Goal: Find specific page/section: Find specific page/section

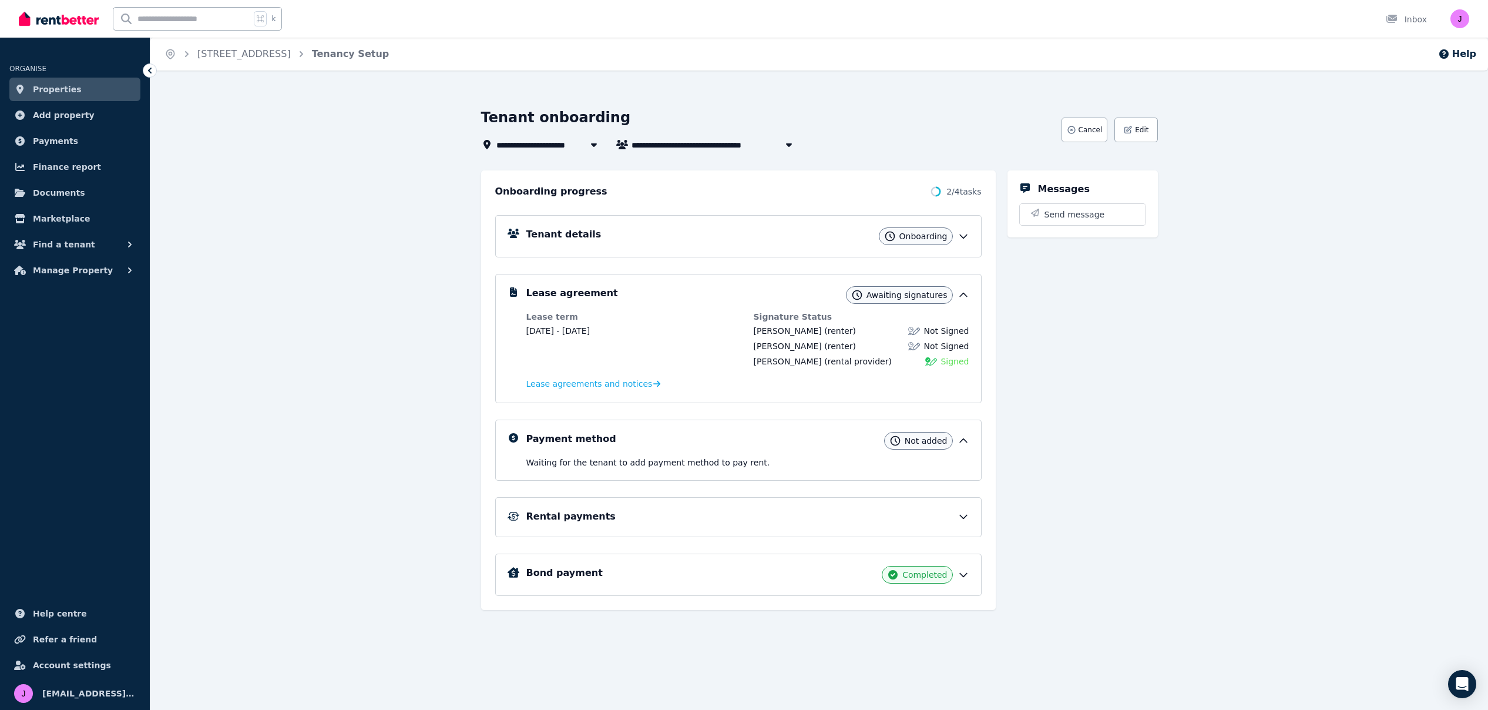
click at [80, 21] on img at bounding box center [59, 19] width 80 height 18
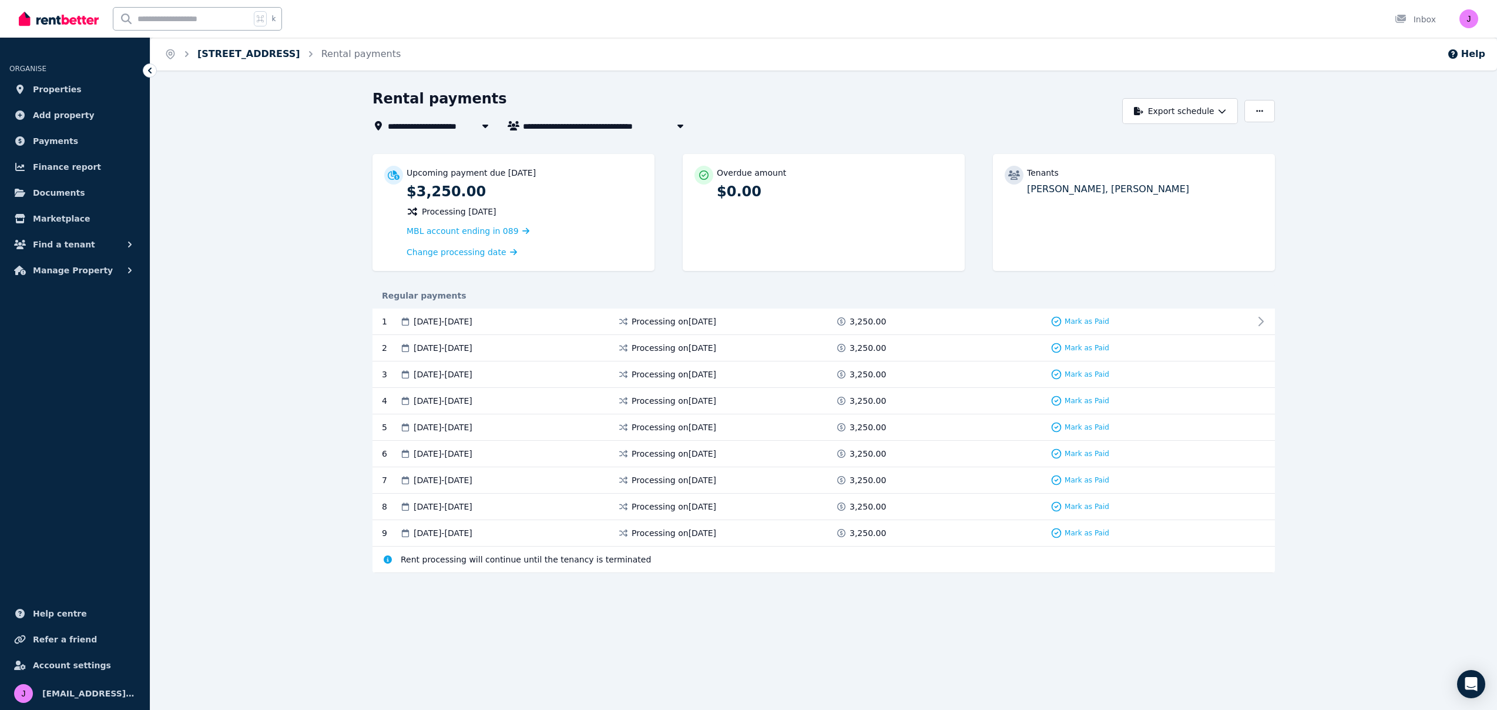
click at [256, 54] on link "56D Bena St, Yarraville" at bounding box center [248, 53] width 103 height 11
